Goal: Information Seeking & Learning: Learn about a topic

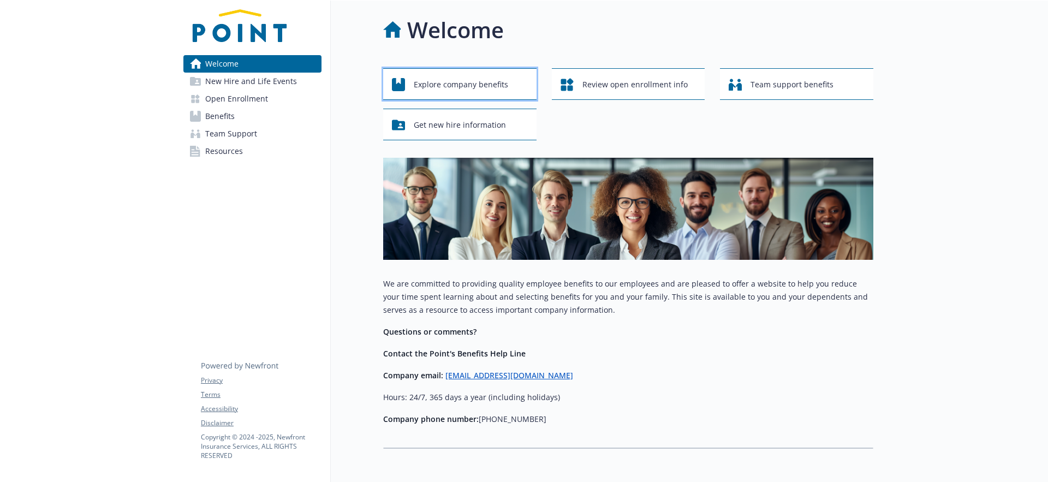
click at [482, 76] on span "Explore company benefits" at bounding box center [461, 84] width 94 height 21
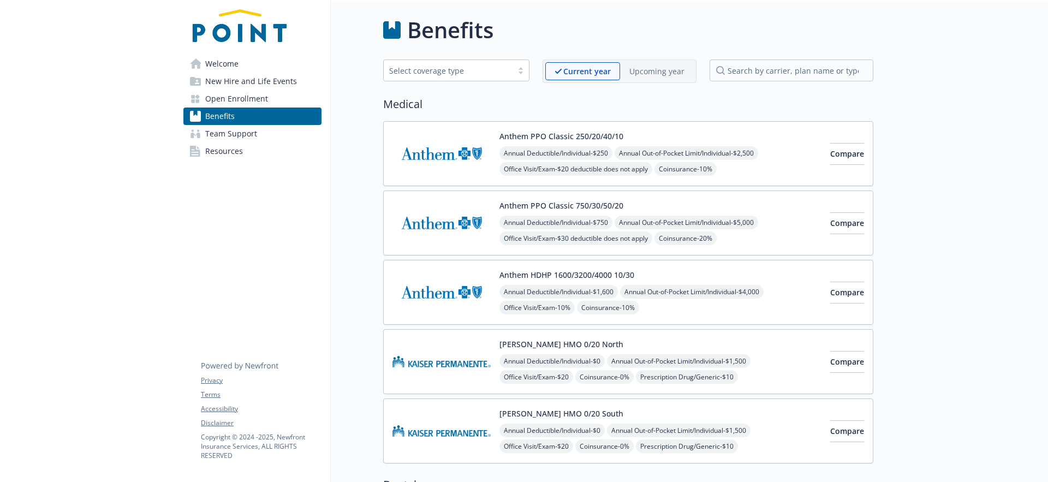
click at [264, 69] on link "Welcome" at bounding box center [252, 63] width 138 height 17
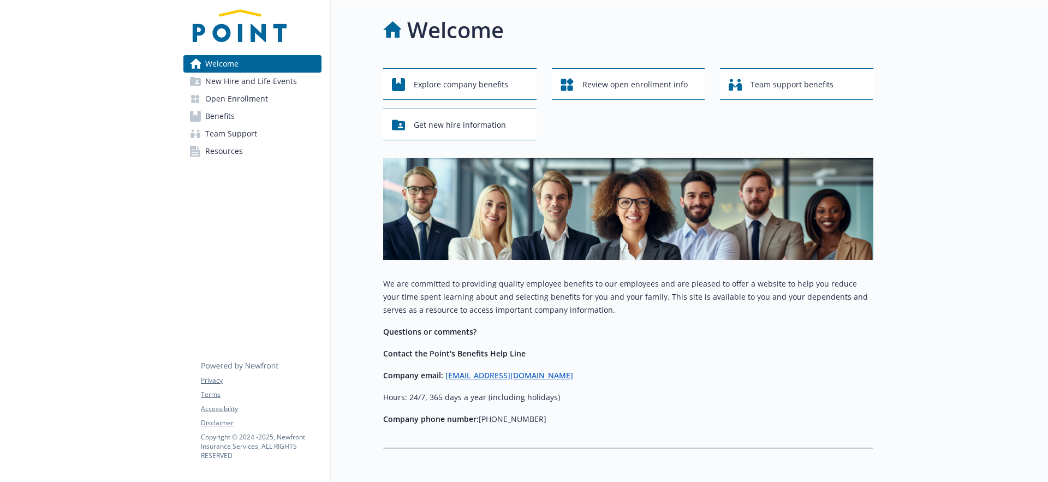
click at [257, 107] on span "Open Enrollment" at bounding box center [236, 98] width 63 height 17
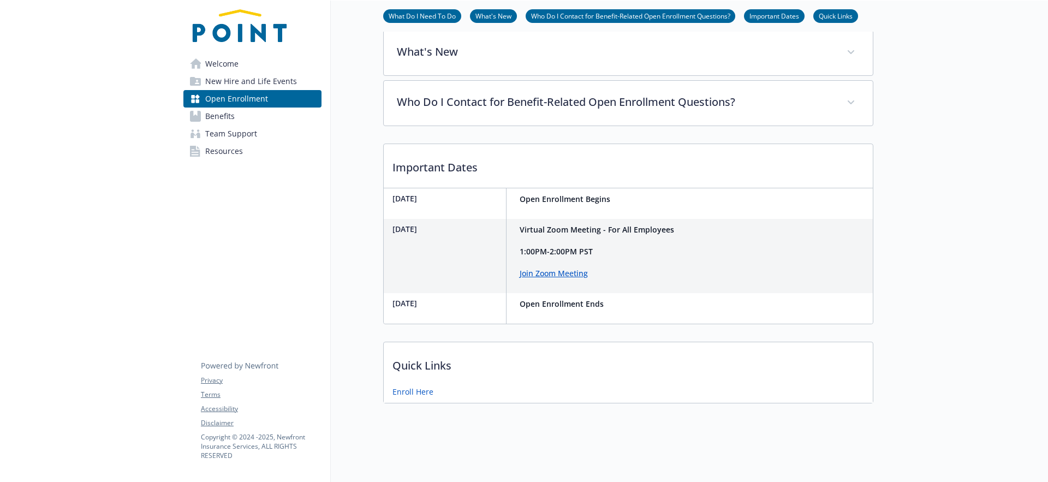
scroll to position [412, 0]
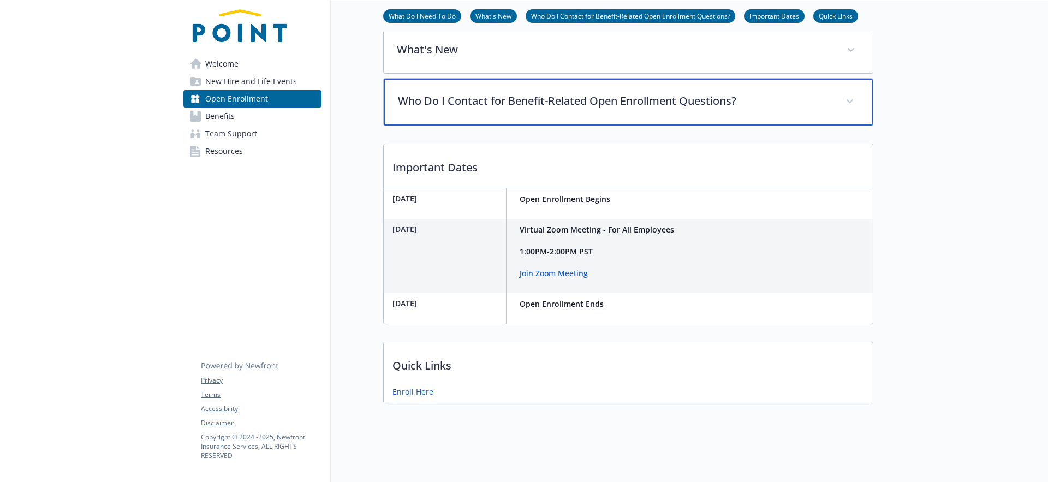
click at [639, 85] on div "Who Do I Contact for Benefit-Related Open Enrollment Questions?" at bounding box center [628, 102] width 489 height 47
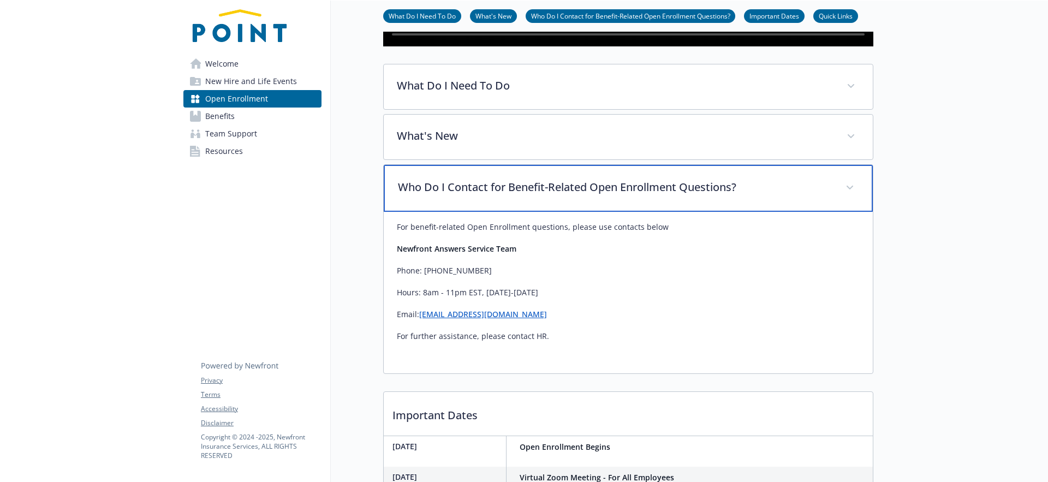
scroll to position [244, 0]
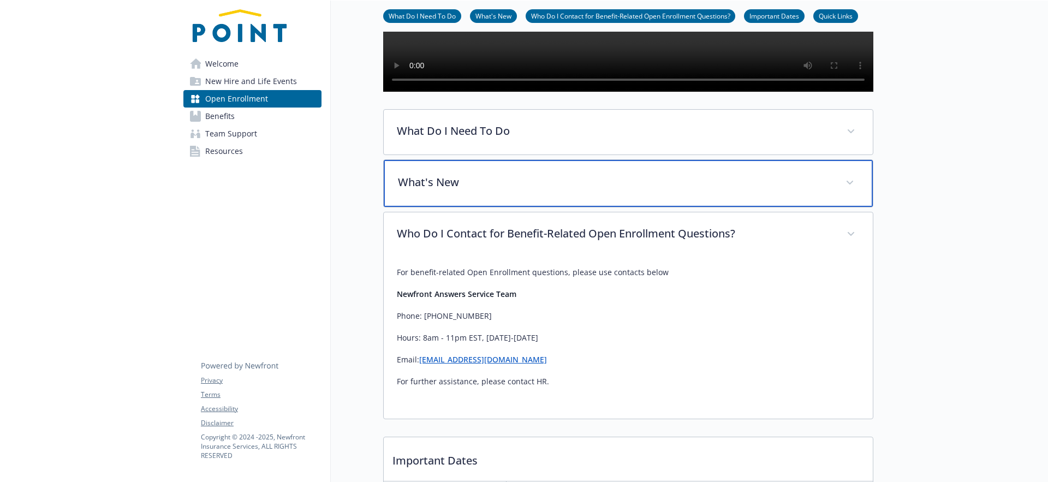
click at [840, 207] on div "What's New" at bounding box center [628, 183] width 489 height 47
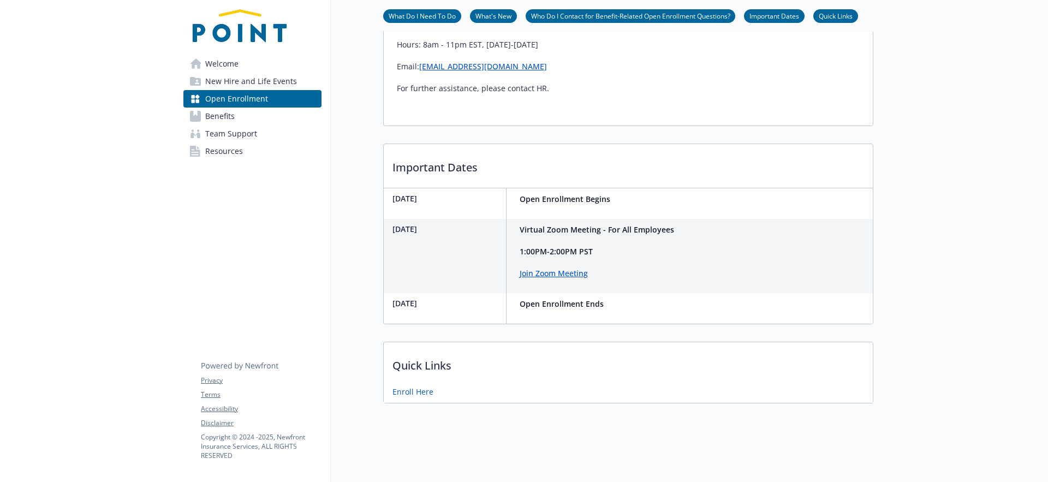
scroll to position [766, 0]
